Goal: Navigation & Orientation: Find specific page/section

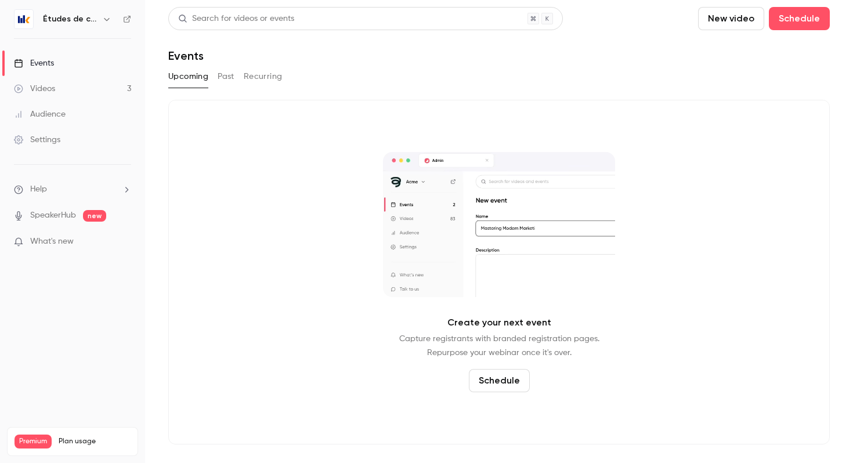
click at [90, 23] on h6 "Études de cas" at bounding box center [70, 19] width 55 height 12
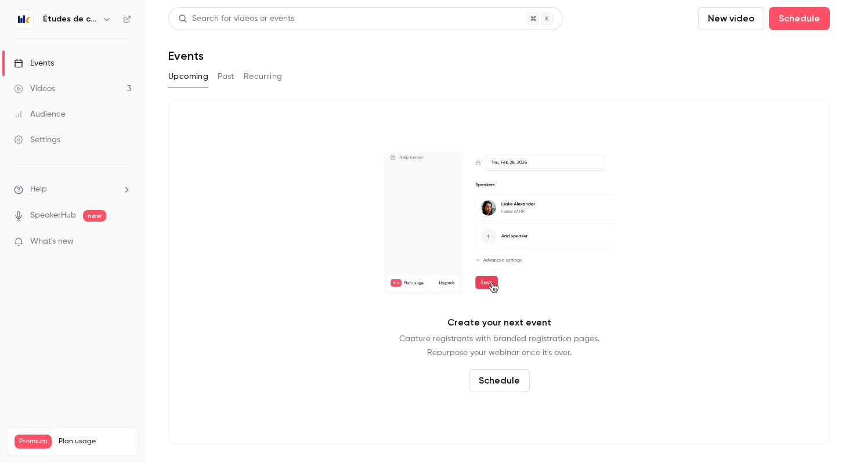
click at [96, 18] on div "Études de cas" at bounding box center [78, 19] width 71 height 14
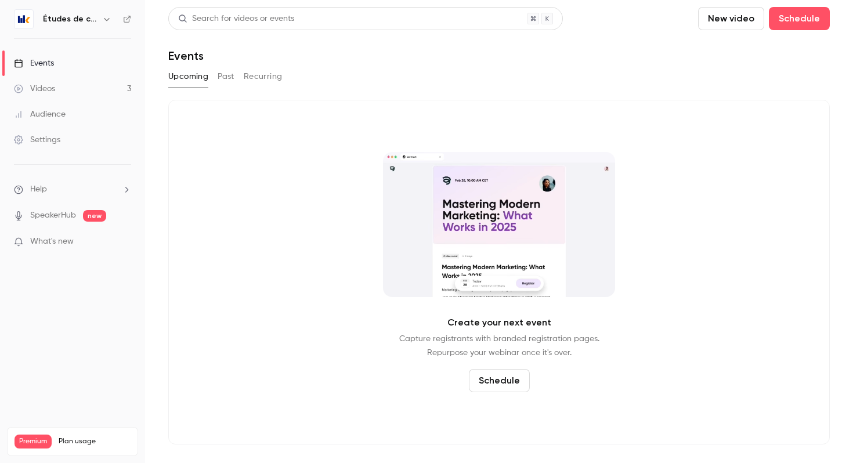
click at [103, 17] on icon "button" at bounding box center [106, 18] width 9 height 9
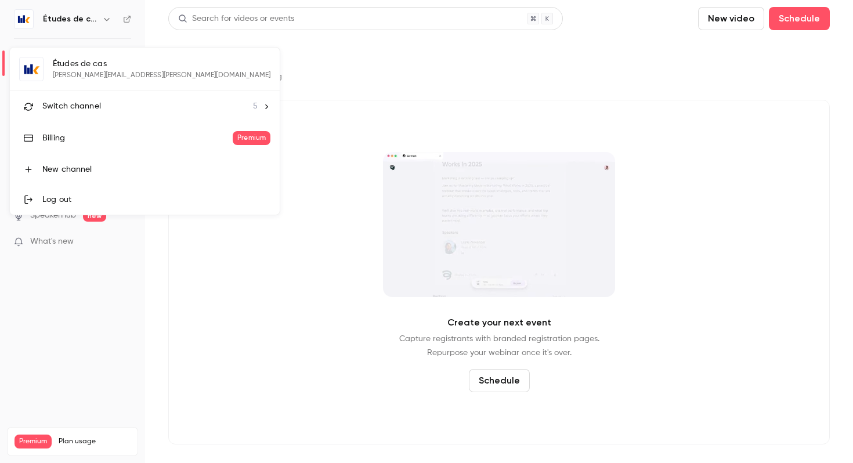
click at [93, 107] on span "Switch channel" at bounding box center [71, 106] width 59 height 12
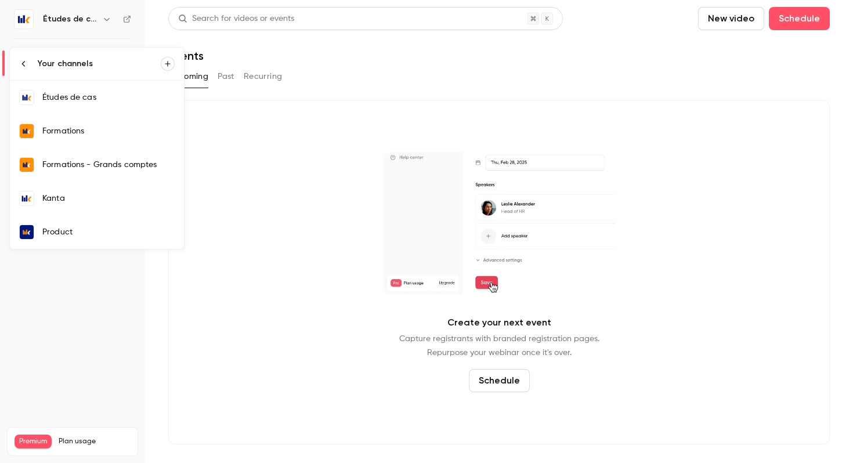
click at [90, 188] on link "Kanta" at bounding box center [97, 199] width 174 height 34
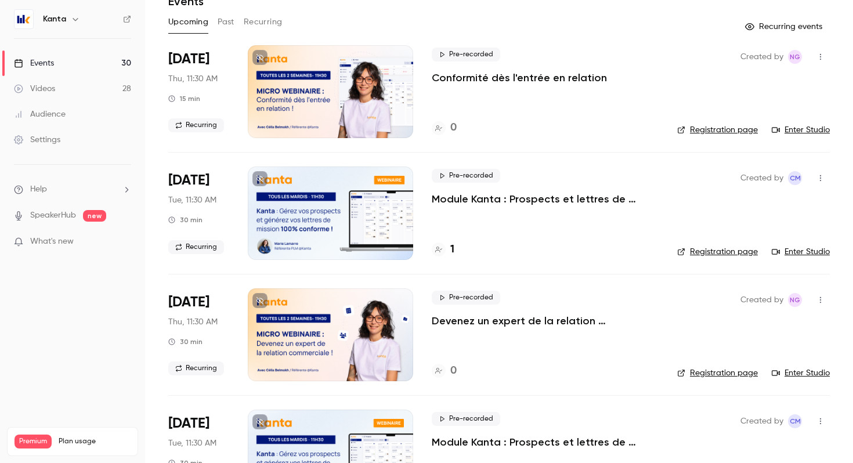
scroll to position [53, 0]
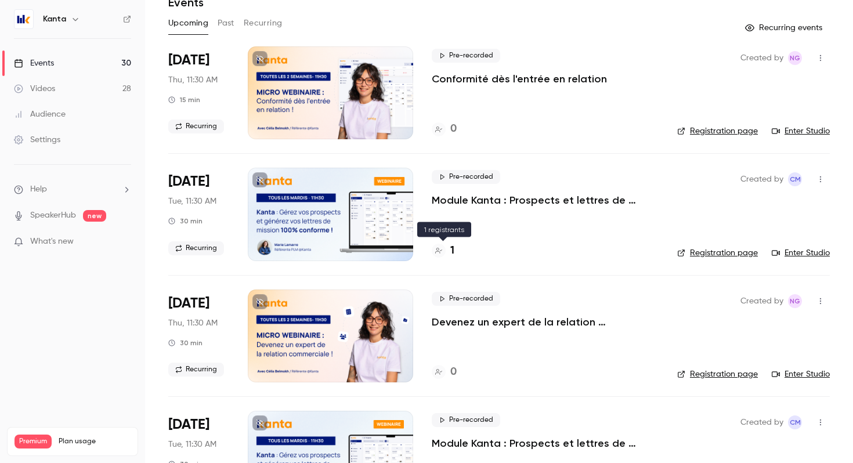
click at [438, 252] on icon at bounding box center [438, 250] width 7 height 7
